Goal: Information Seeking & Learning: Learn about a topic

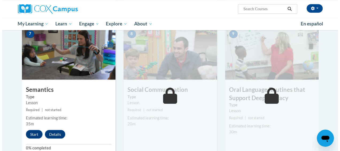
scroll to position [433, 0]
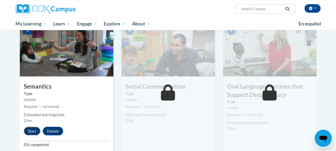
click at [29, 130] on button "Start" at bounding box center [32, 131] width 17 height 9
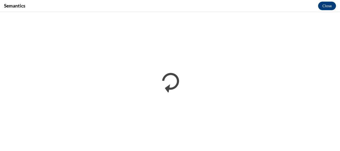
scroll to position [0, 0]
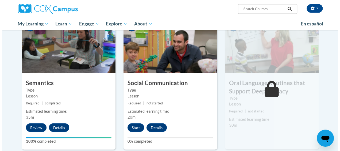
scroll to position [435, 0]
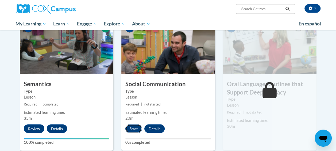
click at [135, 128] on button "Start" at bounding box center [134, 128] width 17 height 9
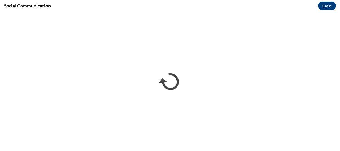
scroll to position [0, 0]
